Goal: Task Accomplishment & Management: Complete application form

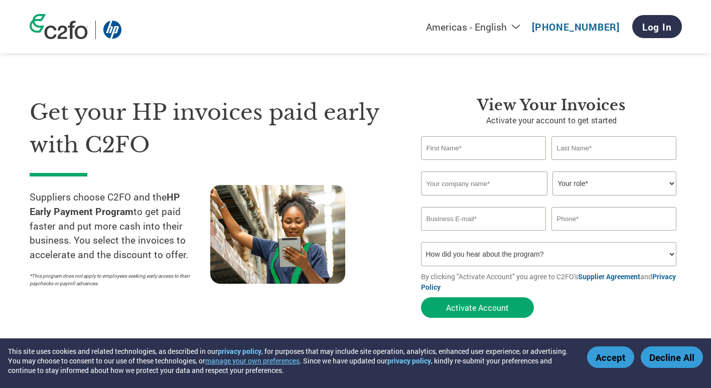
click at [504, 140] on input "text" at bounding box center [483, 148] width 125 height 24
type input "Martin"
type input "Ko"
type input "61528100"
click at [578, 155] on input "Ko" at bounding box center [613, 148] width 125 height 24
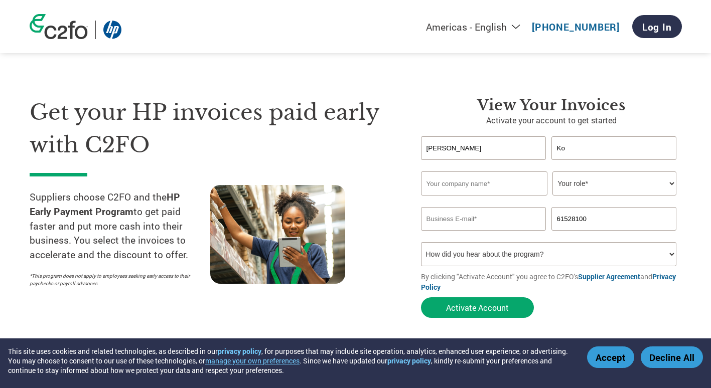
click at [487, 187] on input "text" at bounding box center [484, 184] width 126 height 24
type input "ASIACENTRE TECHNOLOGY LIMITED"
click at [581, 186] on select "Your role* CFO Controller Credit Manager Finance Director Treasurer CEO Preside…" at bounding box center [614, 184] width 124 height 24
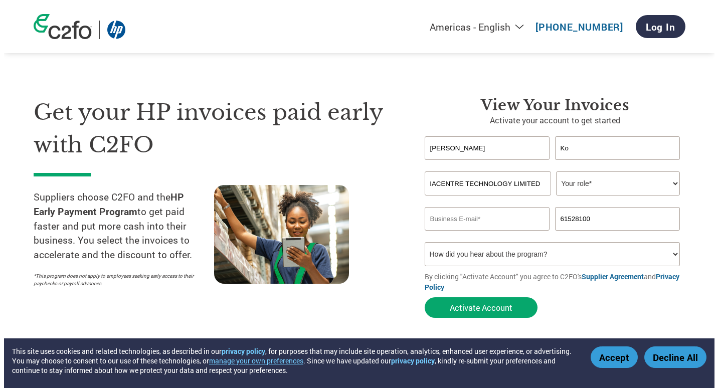
scroll to position [0, 0]
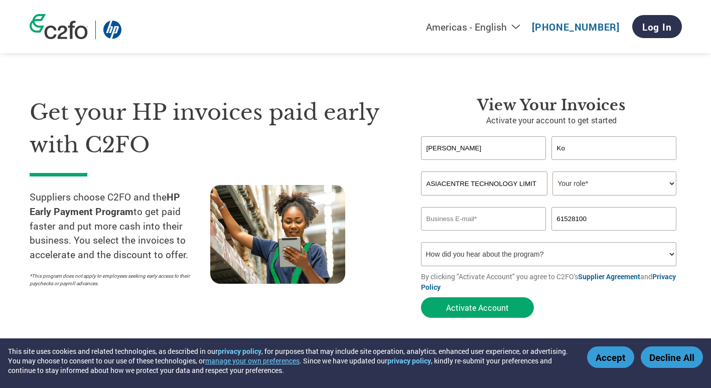
click at [631, 187] on select "Your role* CFO Controller Credit Manager Finance Director Treasurer CEO Preside…" at bounding box center [614, 184] width 124 height 24
select select "OWNER_FOUNDER"
click at [552, 172] on select "Your role* CFO Controller Credit Manager Finance Director Treasurer CEO Preside…" at bounding box center [614, 184] width 124 height 24
click at [460, 219] on input "email" at bounding box center [483, 219] width 125 height 24
type input "M"
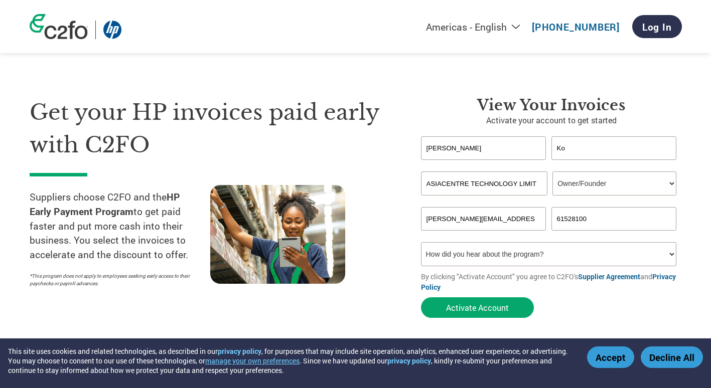
type input "martin.ko@actl.com.hk"
click at [640, 254] on select "How did you hear about the program? Received a letter Email Social Media Online…" at bounding box center [549, 254] width 256 height 24
select select "Received a Letter"
click at [421, 244] on select "How did you hear about the program? Received a letter Email Social Media Online…" at bounding box center [549, 254] width 256 height 24
click at [488, 309] on button "Activate Account" at bounding box center [477, 307] width 113 height 21
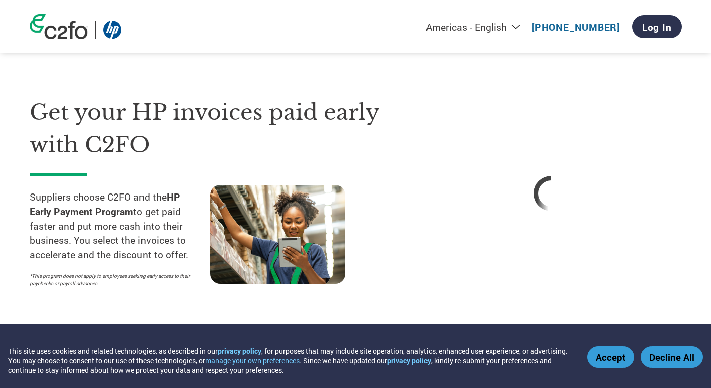
click at [614, 365] on button "Accept" at bounding box center [610, 358] width 47 height 22
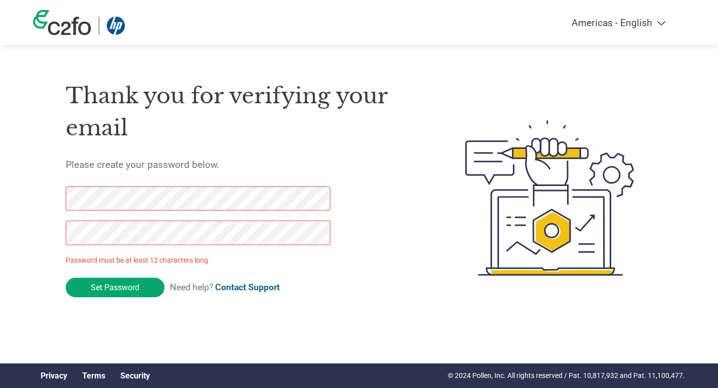
click at [3, 197] on div "Americas - English Américas - Español [GEOGRAPHIC_DATA] - Português Amériques -…" at bounding box center [359, 158] width 718 height 316
click at [277, 162] on h5 "Please create your password below." at bounding box center [242, 165] width 352 height 12
click at [111, 288] on input "Set Password" at bounding box center [115, 288] width 99 height 20
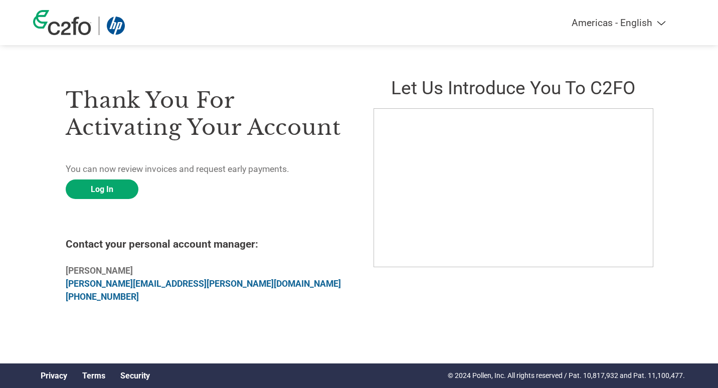
drag, startPoint x: 116, startPoint y: 189, endPoint x: 141, endPoint y: 206, distance: 30.5
click at [116, 189] on link "Log In" at bounding box center [102, 190] width 73 height 20
